Goal: Go to known website: Go to known website

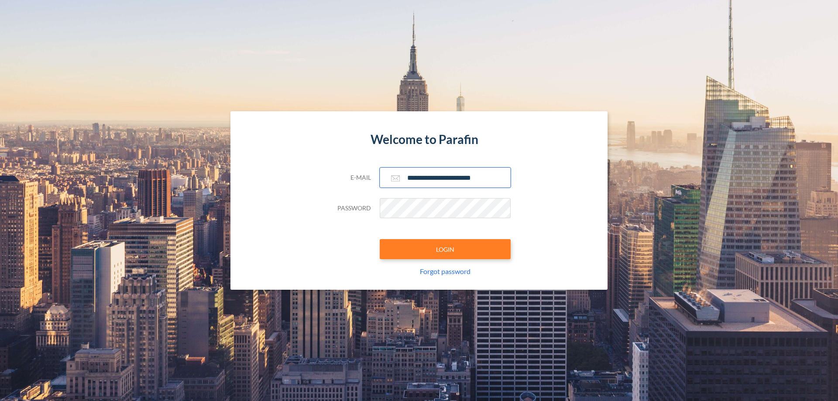
type input "**********"
click at [445, 249] on button "LOGIN" at bounding box center [445, 249] width 131 height 20
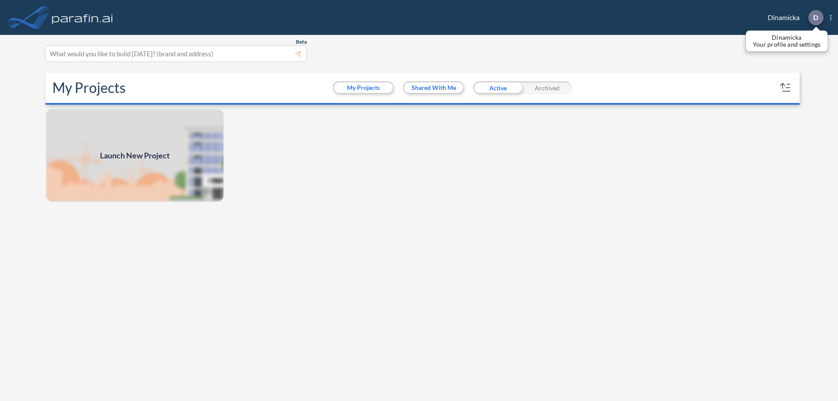
click at [816, 17] on p "D" at bounding box center [816, 18] width 5 height 8
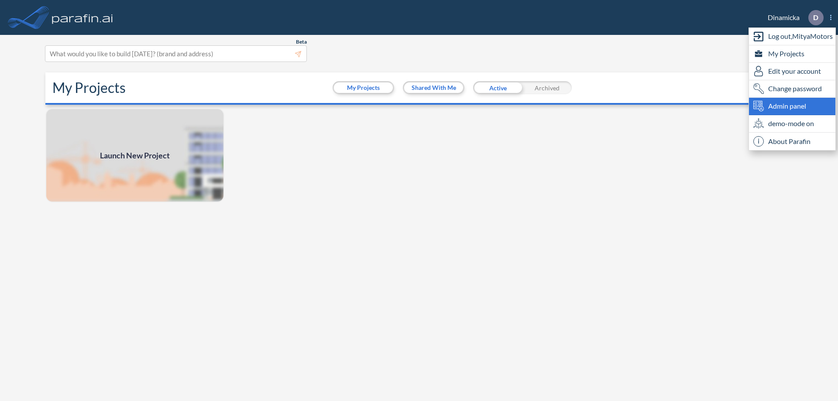
click at [793, 106] on span "Admin panel" at bounding box center [788, 106] width 38 height 10
